Goal: Information Seeking & Learning: Learn about a topic

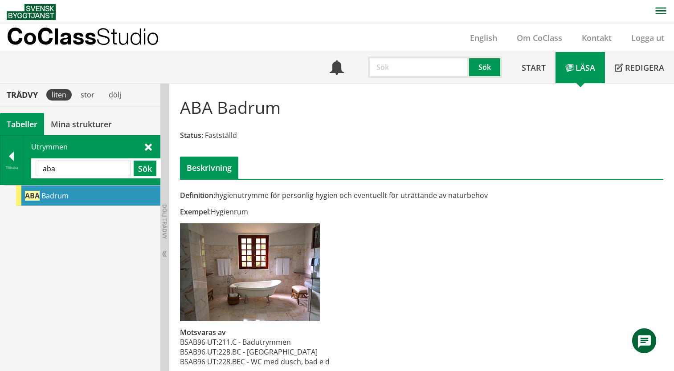
scroll to position [54, 0]
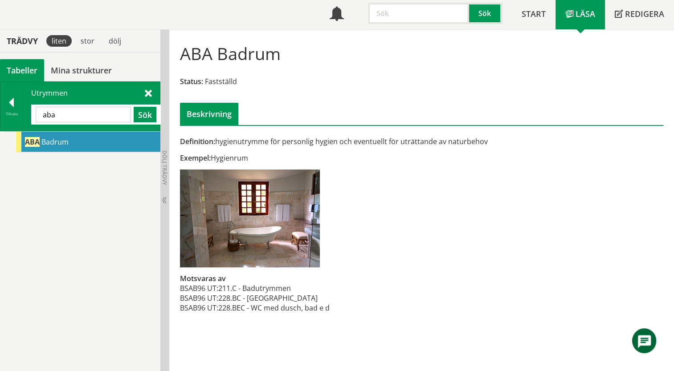
drag, startPoint x: 71, startPoint y: 118, endPoint x: 27, endPoint y: 113, distance: 44.8
click at [27, 113] on div "Utrymmen [GEOGRAPHIC_DATA] Sök" at bounding box center [91, 106] width 137 height 49
type input "kapp"
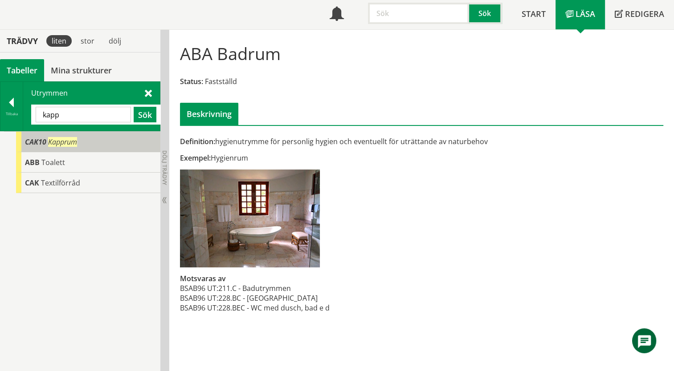
click at [30, 143] on span "CAK10" at bounding box center [35, 142] width 21 height 10
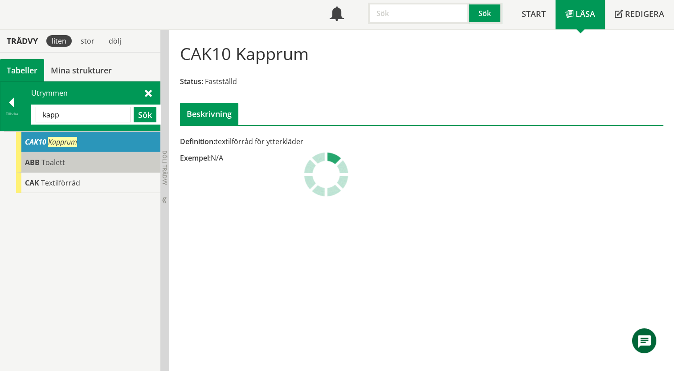
click at [45, 165] on span "Toalett" at bounding box center [53, 163] width 24 height 10
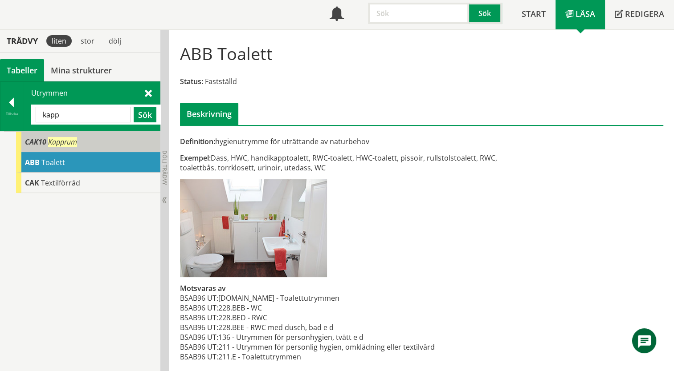
click at [43, 145] on span "CAK10" at bounding box center [35, 142] width 21 height 10
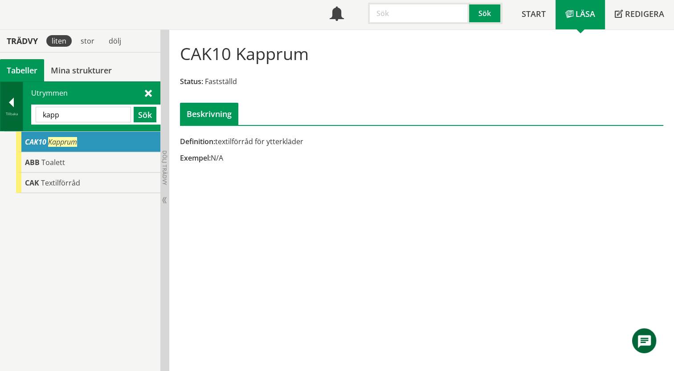
click at [9, 104] on div at bounding box center [11, 104] width 22 height 12
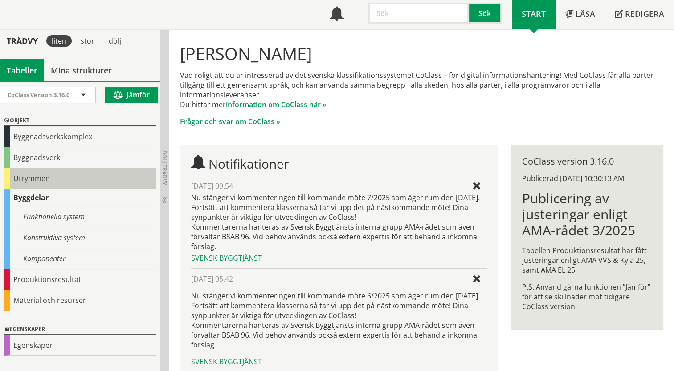
click at [9, 177] on div "Utrymmen" at bounding box center [79, 178] width 151 height 21
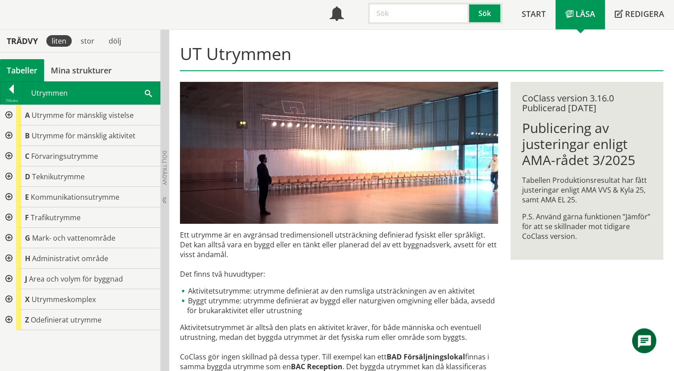
click at [10, 153] on div at bounding box center [8, 156] width 16 height 20
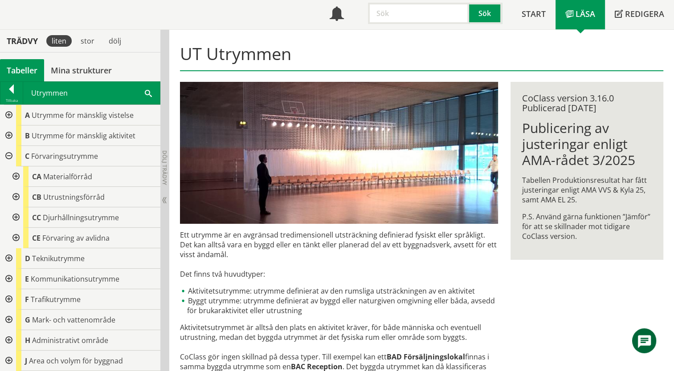
click at [16, 177] on div at bounding box center [15, 177] width 16 height 20
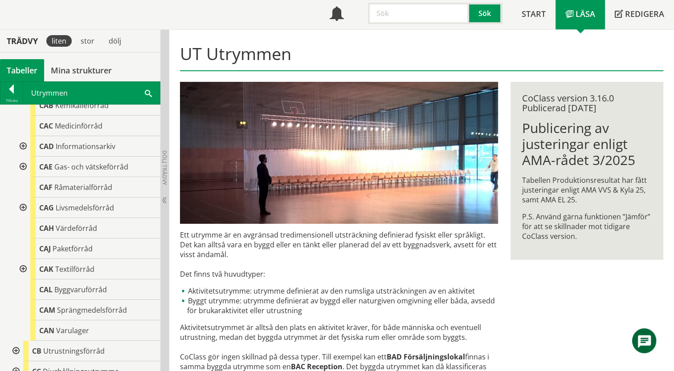
scroll to position [134, 0]
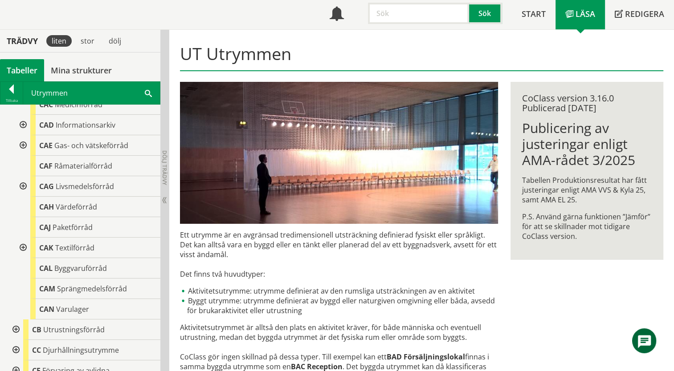
click at [23, 248] on div at bounding box center [22, 248] width 16 height 20
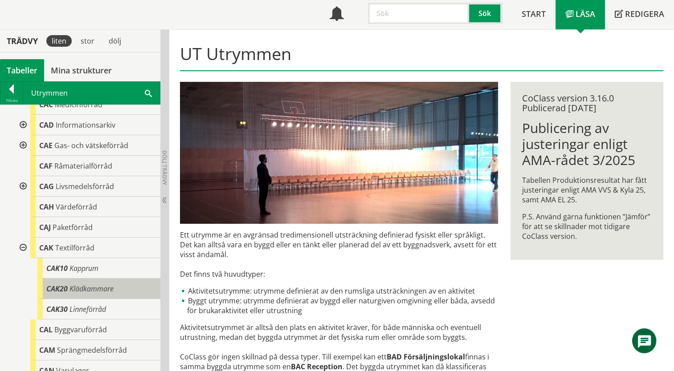
click at [82, 290] on span "Klädkammare" at bounding box center [91, 289] width 44 height 10
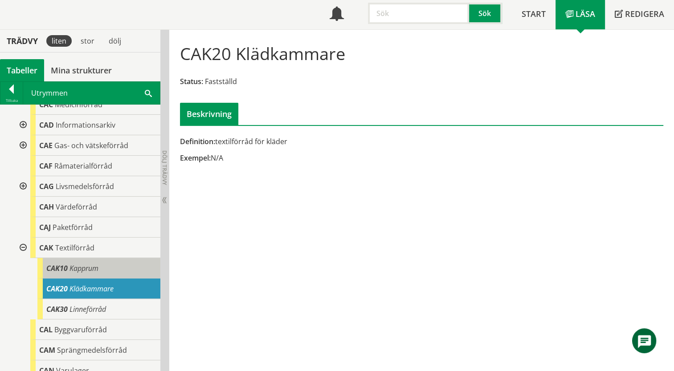
click at [78, 270] on span "Kapprum" at bounding box center [83, 269] width 29 height 10
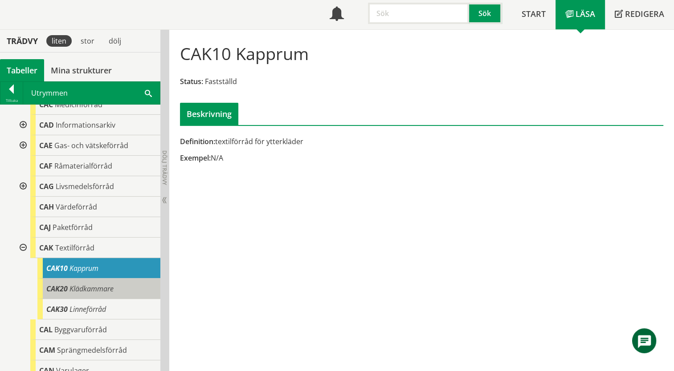
click at [79, 288] on span "Klädkammare" at bounding box center [91, 289] width 44 height 10
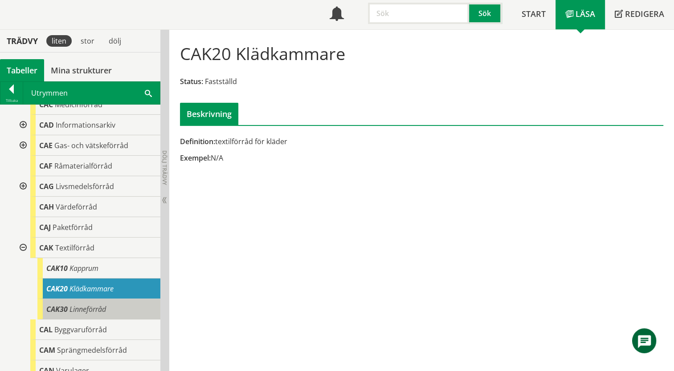
click at [80, 307] on span "Linneförråd" at bounding box center [87, 310] width 37 height 10
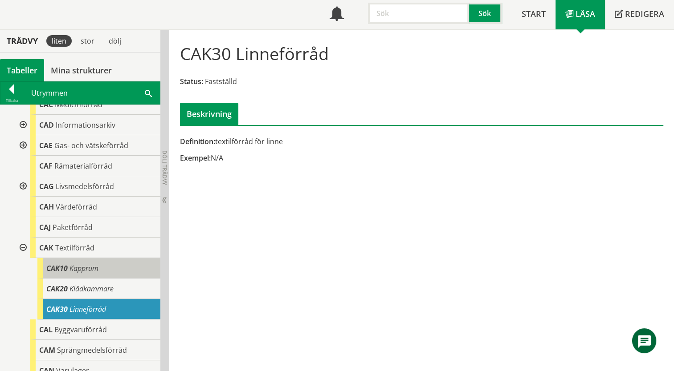
click at [78, 268] on span "Kapprum" at bounding box center [83, 269] width 29 height 10
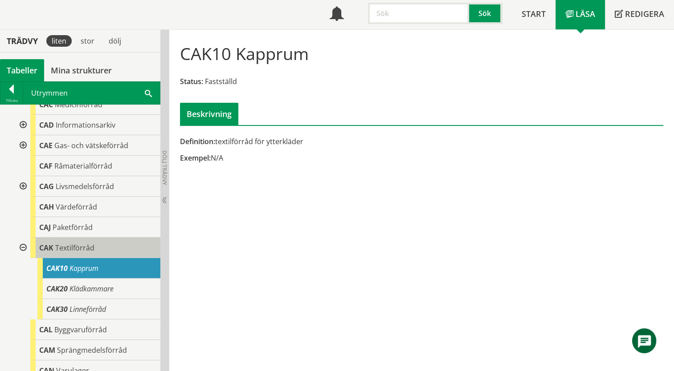
click at [71, 247] on span "Textilförråd" at bounding box center [74, 248] width 39 height 10
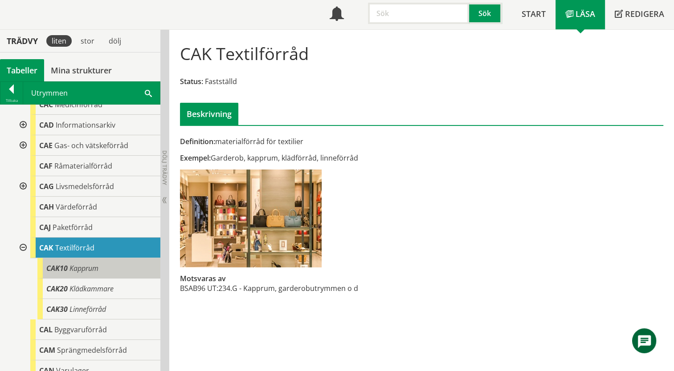
click at [78, 271] on span "Kapprum" at bounding box center [83, 269] width 29 height 10
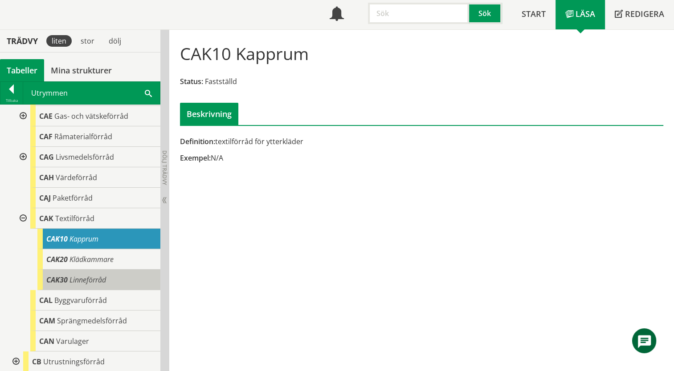
scroll to position [178, 0]
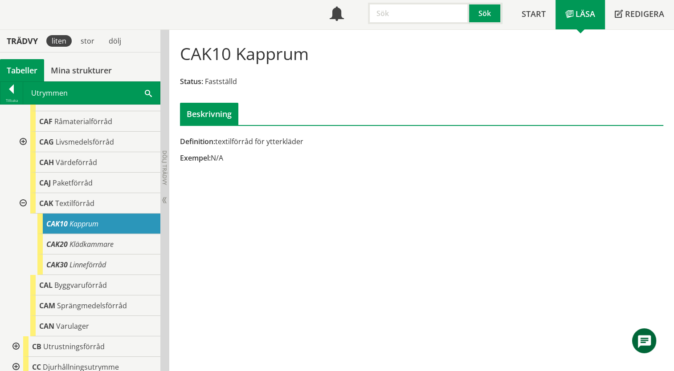
click at [81, 223] on span "Kapprum" at bounding box center [83, 224] width 29 height 10
click at [234, 51] on h1 "CAK10 Kapprum" at bounding box center [244, 54] width 129 height 20
drag, startPoint x: 232, startPoint y: 53, endPoint x: 183, endPoint y: 52, distance: 49.0
click at [183, 52] on h1 "CAK10 Kapprum" at bounding box center [244, 54] width 129 height 20
